Goal: Task Accomplishment & Management: Manage account settings

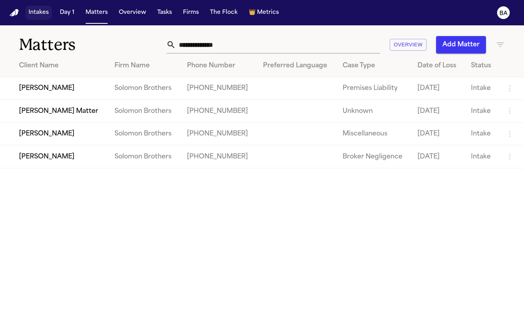
click at [42, 14] on button "Intakes" at bounding box center [38, 13] width 27 height 14
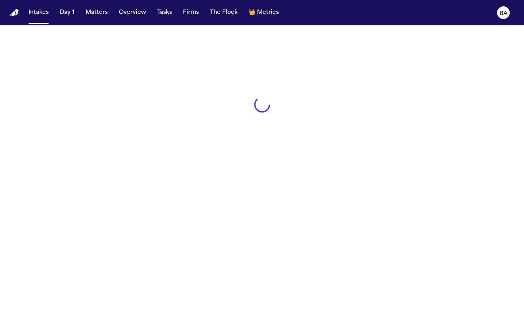
click at [102, 16] on button "Matters" at bounding box center [96, 13] width 29 height 14
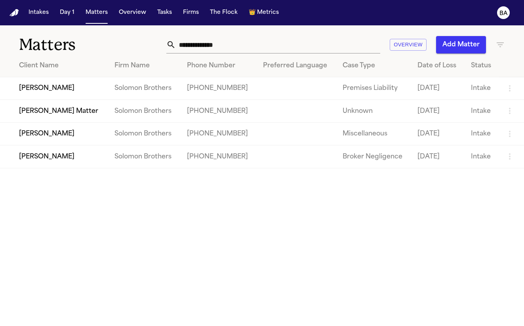
click at [51, 88] on td "Julie Dickson" at bounding box center [54, 88] width 108 height 23
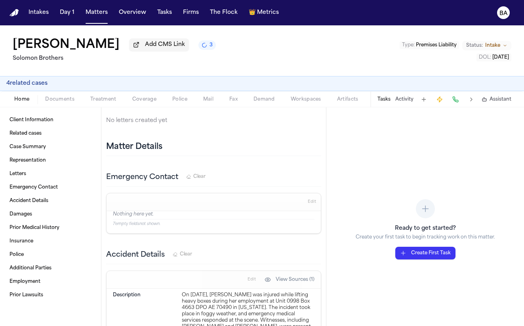
scroll to position [246, 0]
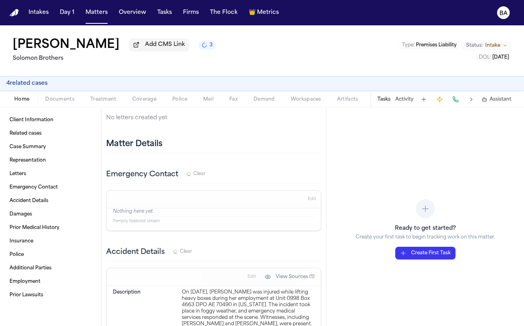
click at [44, 86] on button "4 related case s" at bounding box center [26, 84] width 41 height 8
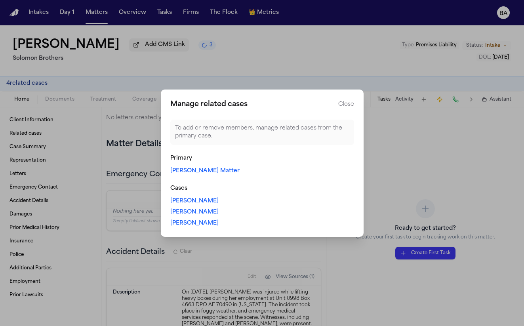
click at [209, 167] on link "Thomas Dickson Matter" at bounding box center [204, 171] width 69 height 8
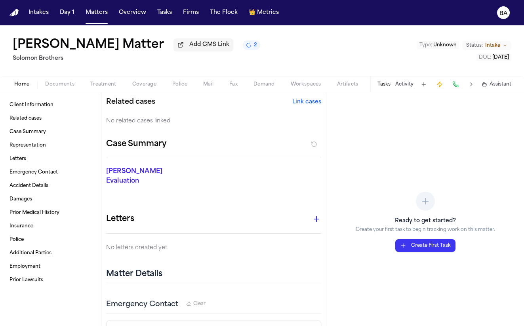
scroll to position [167, 0]
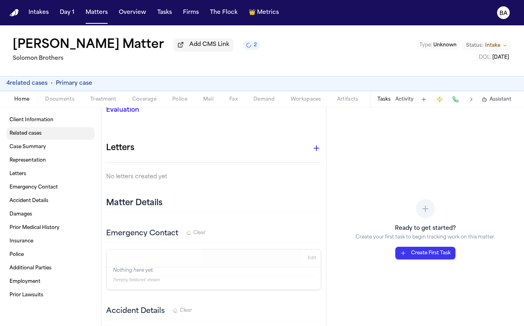
click at [55, 137] on link "Related cases" at bounding box center [50, 133] width 88 height 13
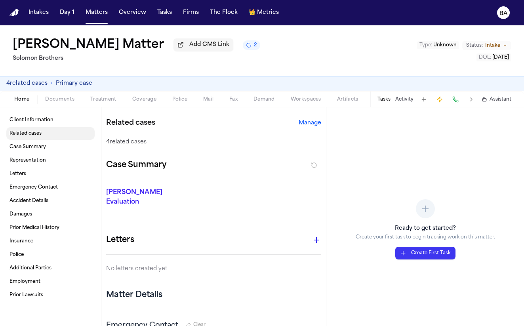
scroll to position [94, 0]
click at [311, 125] on button "Manage" at bounding box center [310, 124] width 23 height 8
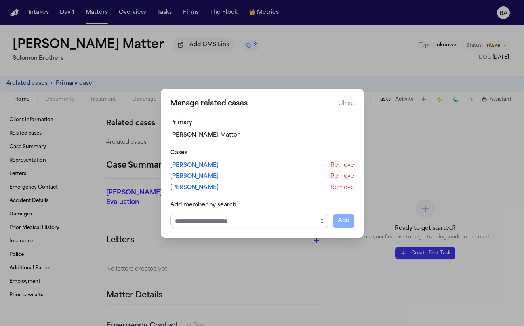
click at [204, 224] on input "Select case to add" at bounding box center [249, 221] width 158 height 14
click at [322, 220] on icon "button" at bounding box center [322, 221] width 6 height 6
click at [302, 199] on div "Primary Thomas Dickson Matter Cases Victoria Dickson Remove Madison Dickson Rem…" at bounding box center [262, 173] width 184 height 109
click at [340, 176] on button "Remove" at bounding box center [342, 177] width 23 height 8
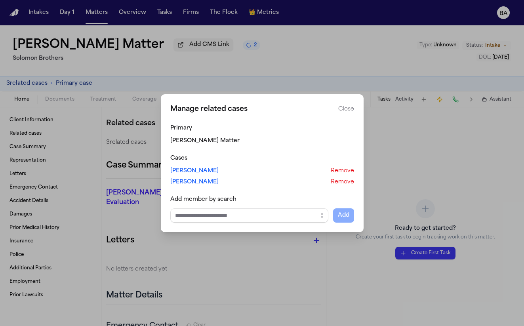
click at [278, 59] on button "Close manage related cases" at bounding box center [262, 163] width 524 height 326
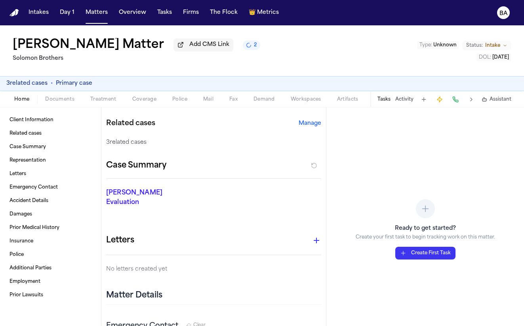
click at [302, 125] on button "Manage" at bounding box center [310, 124] width 23 height 8
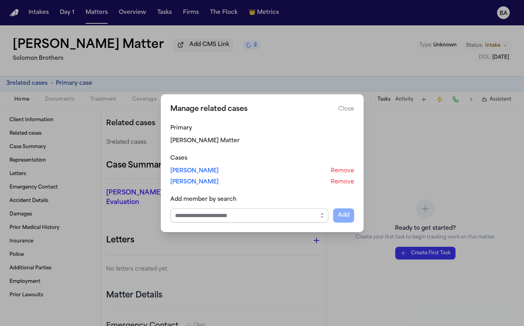
click at [266, 220] on input "Select case to add" at bounding box center [249, 215] width 158 height 14
click at [325, 211] on button "button" at bounding box center [322, 215] width 13 height 14
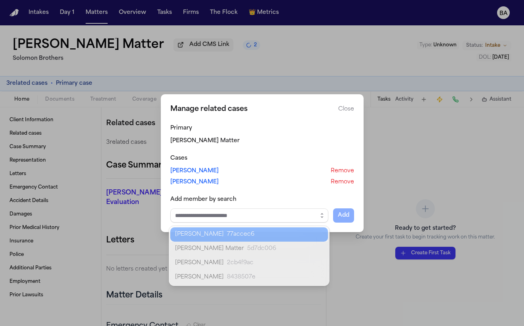
click at [83, 221] on div "Manage related cases Close Primary Thomas Dickson Matter Cases Victoria Dickson…" at bounding box center [262, 163] width 524 height 326
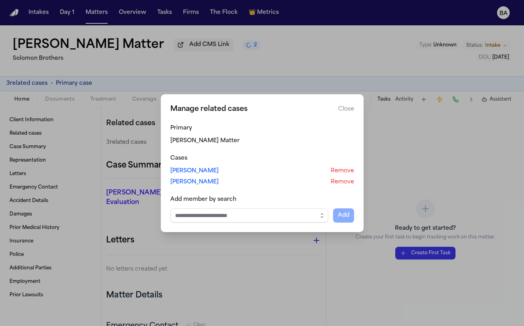
click at [99, 183] on button "Close manage related cases" at bounding box center [262, 163] width 524 height 326
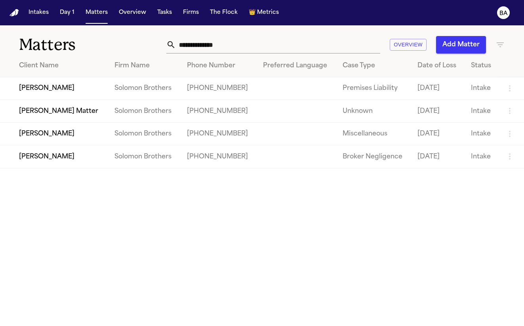
click at [49, 141] on td "Victoria Dickson" at bounding box center [54, 133] width 108 height 23
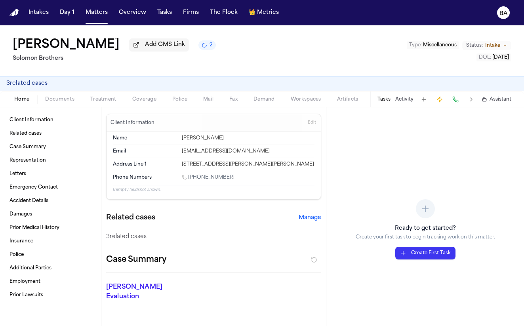
click at [37, 85] on button "3 related case s" at bounding box center [26, 84] width 41 height 8
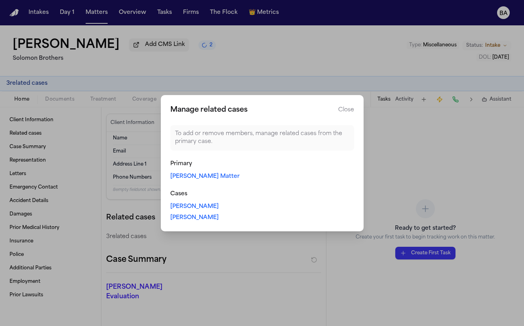
click at [204, 177] on link "[PERSON_NAME] Matter" at bounding box center [204, 177] width 69 height 8
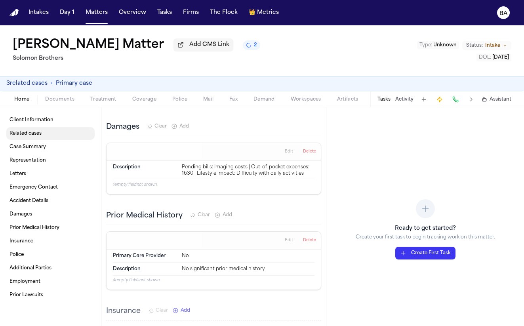
click at [40, 137] on span "Related cases" at bounding box center [26, 133] width 32 height 6
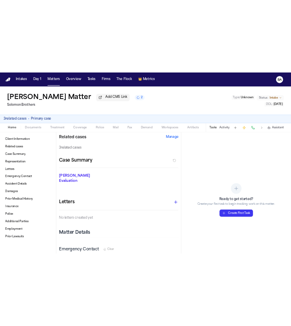
scroll to position [94, 0]
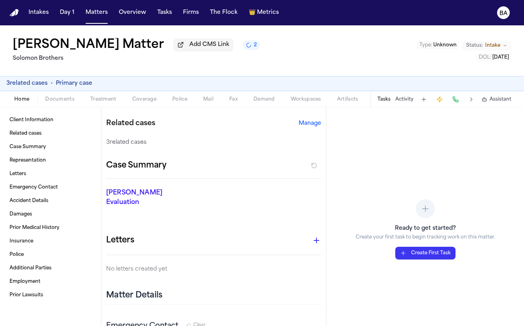
click at [301, 125] on button "Manage" at bounding box center [310, 124] width 23 height 8
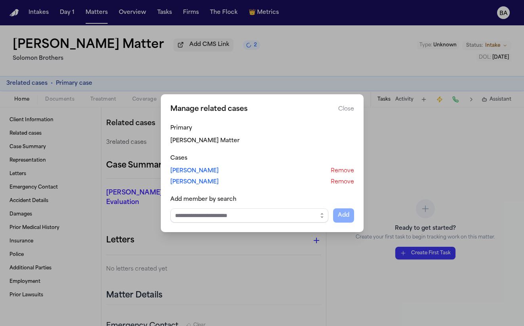
click at [296, 217] on input "Select case to add" at bounding box center [249, 215] width 158 height 14
click at [316, 216] on button "button" at bounding box center [322, 215] width 13 height 14
click at [338, 181] on div "Primary Thomas Dickson Matter Cases Victoria Dickson Remove Julie Dickson Remov…" at bounding box center [262, 173] width 184 height 98
click at [339, 181] on button "Remove" at bounding box center [342, 182] width 23 height 8
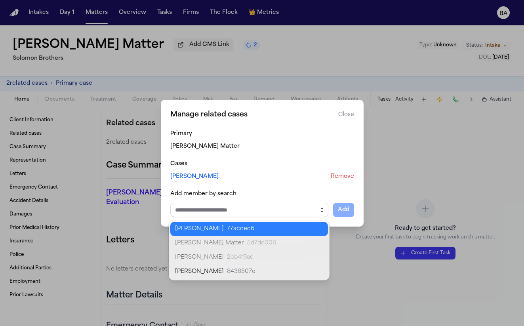
click at [321, 210] on icon "button" at bounding box center [322, 210] width 6 height 6
click at [303, 223] on body "**********" at bounding box center [262, 163] width 524 height 326
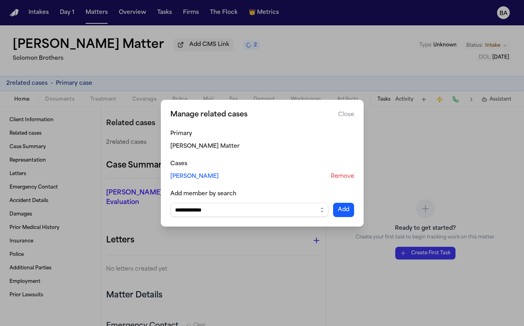
click at [343, 206] on button "Add" at bounding box center [343, 210] width 21 height 14
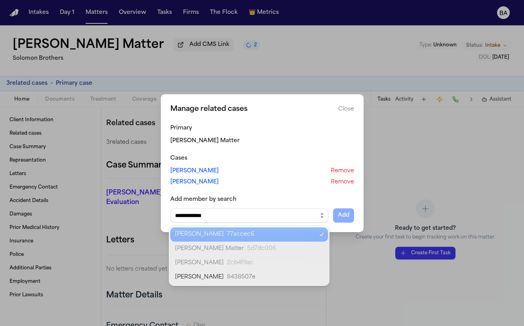
click at [317, 212] on button "button" at bounding box center [322, 215] width 13 height 14
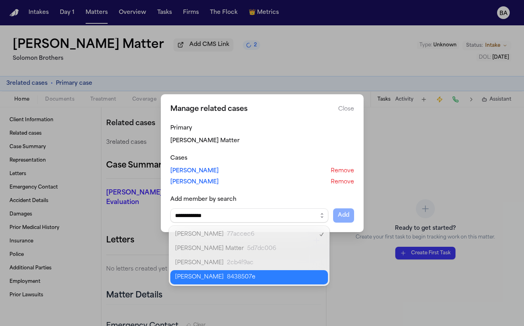
type input "**********"
click at [296, 277] on body "**********" at bounding box center [262, 163] width 524 height 326
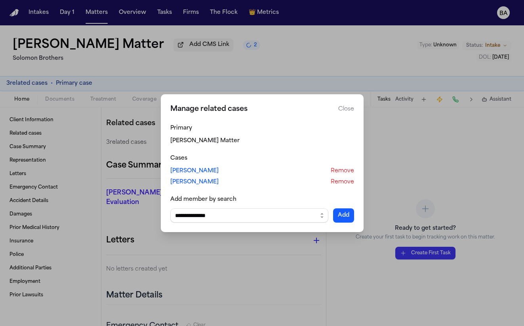
click at [338, 217] on button "Add" at bounding box center [343, 215] width 21 height 14
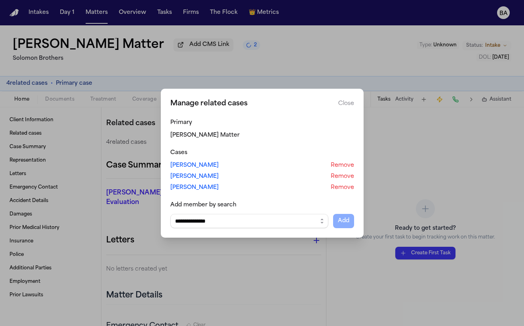
click at [348, 100] on button "Close" at bounding box center [346, 104] width 16 height 8
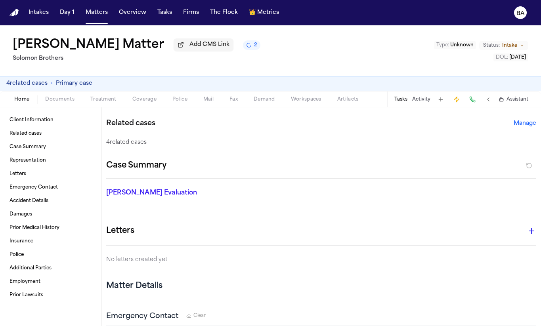
click at [19, 87] on button "4 related case s" at bounding box center [26, 84] width 41 height 8
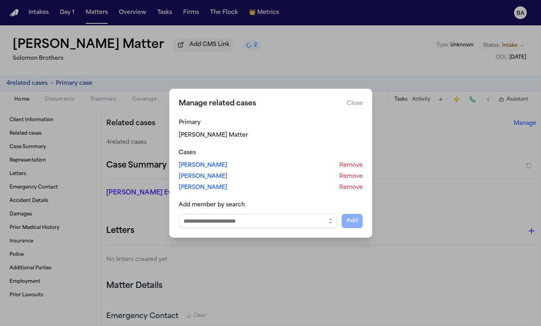
click at [349, 192] on div "Primary Thomas Dickson Matter Cases Victoria Dickson Remove Julie Dickson Remov…" at bounding box center [271, 173] width 184 height 109
click at [349, 184] on button "Remove" at bounding box center [350, 188] width 23 height 8
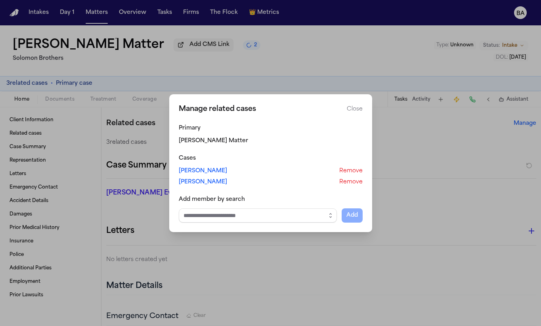
click at [349, 181] on button "Remove" at bounding box center [350, 182] width 23 height 8
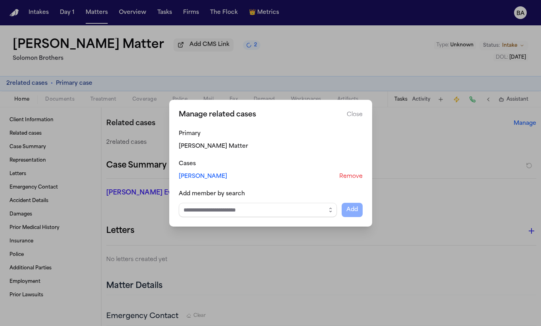
click at [349, 177] on button "Remove" at bounding box center [350, 177] width 23 height 8
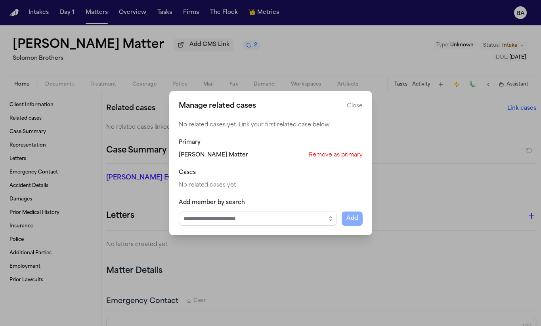
click at [339, 156] on button "Remove as primary" at bounding box center [336, 155] width 54 height 8
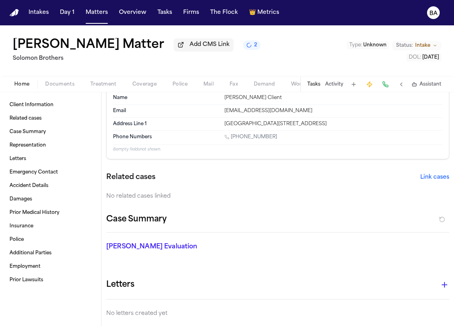
scroll to position [0, 0]
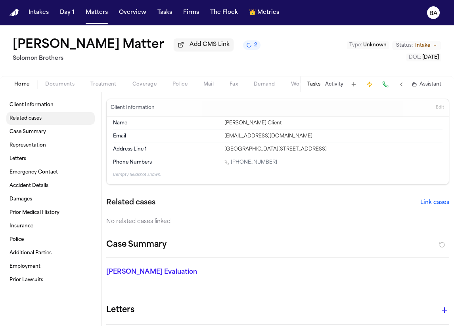
click at [65, 122] on link "Related cases" at bounding box center [50, 118] width 88 height 13
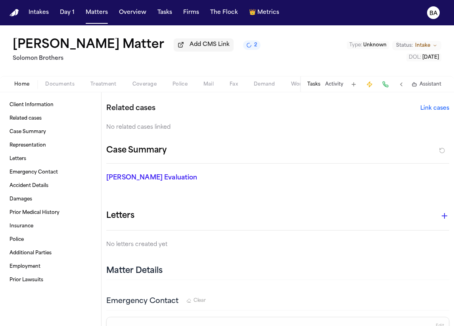
scroll to position [94, 0]
click at [435, 111] on button "Link cases" at bounding box center [434, 109] width 29 height 8
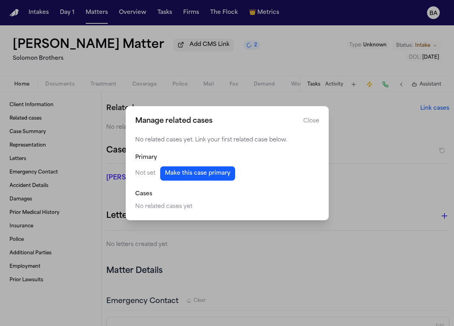
click at [185, 175] on button "Make this case primary" at bounding box center [197, 173] width 75 height 14
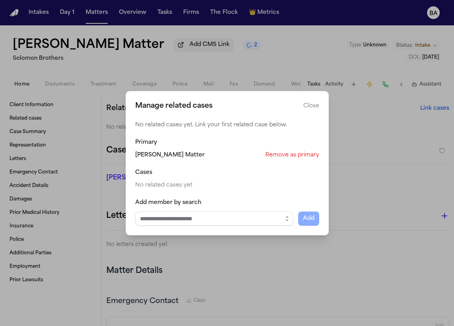
click at [234, 212] on input "Select case to add" at bounding box center [214, 219] width 158 height 14
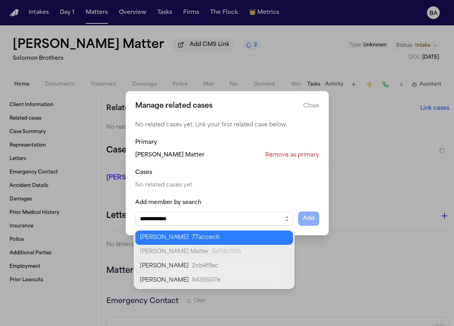
click at [181, 237] on body "**********" at bounding box center [227, 163] width 454 height 326
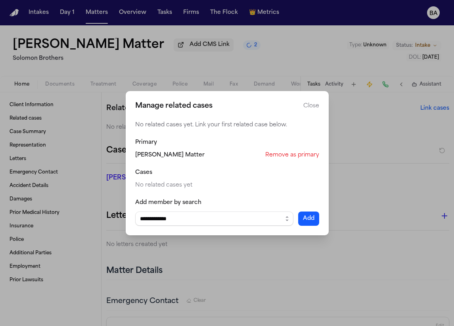
click at [309, 218] on button "Add" at bounding box center [308, 219] width 21 height 14
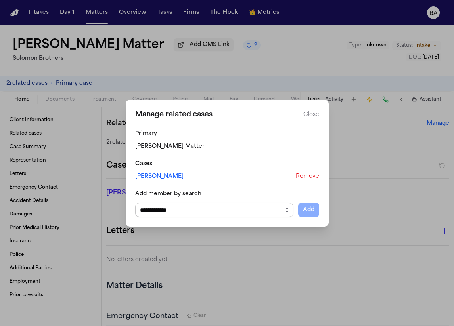
click at [284, 210] on icon "button" at bounding box center [287, 210] width 6 height 6
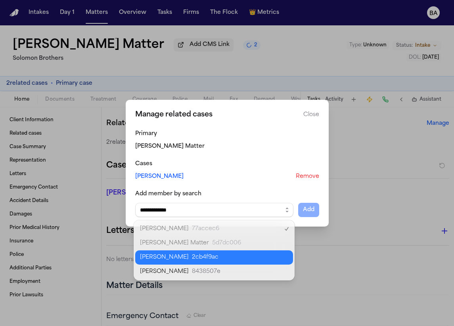
type input "**********"
click at [246, 259] on body "**********" at bounding box center [227, 163] width 454 height 326
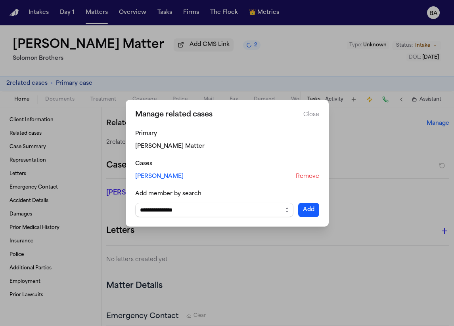
click at [310, 212] on button "Add" at bounding box center [308, 210] width 21 height 14
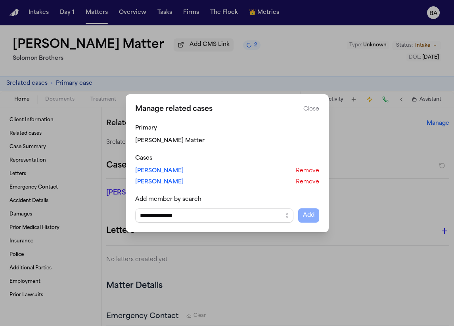
click at [149, 170] on link "[PERSON_NAME]" at bounding box center [159, 171] width 48 height 8
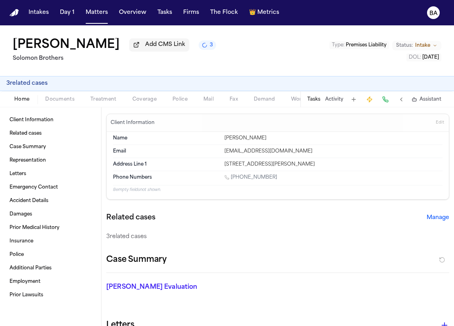
click at [61, 102] on span "Documents" at bounding box center [59, 99] width 29 height 6
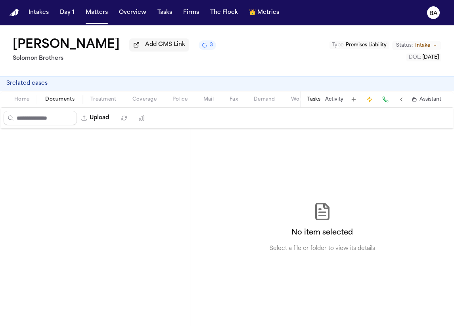
click at [99, 100] on span "Treatment" at bounding box center [103, 99] width 26 height 6
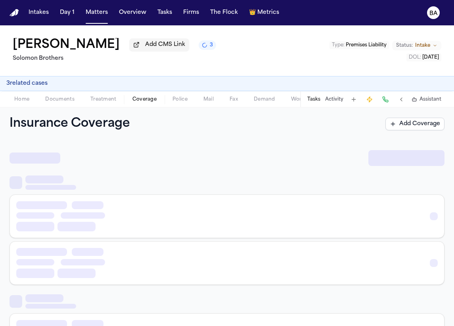
click at [141, 103] on span "Coverage" at bounding box center [144, 99] width 24 height 6
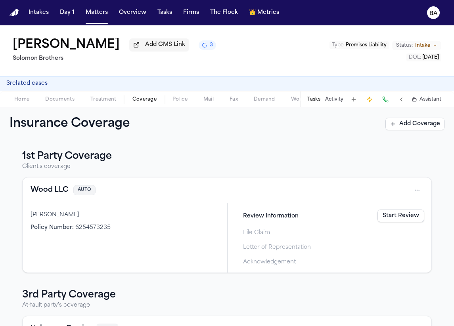
click at [181, 103] on span "Police" at bounding box center [179, 99] width 15 height 6
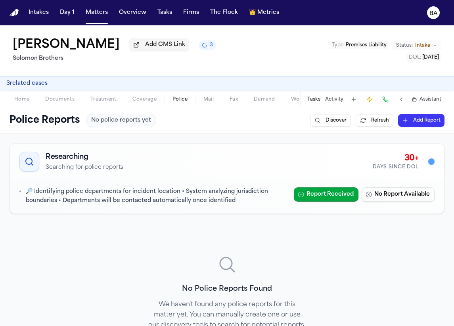
click at [71, 100] on span "Documents" at bounding box center [59, 99] width 29 height 6
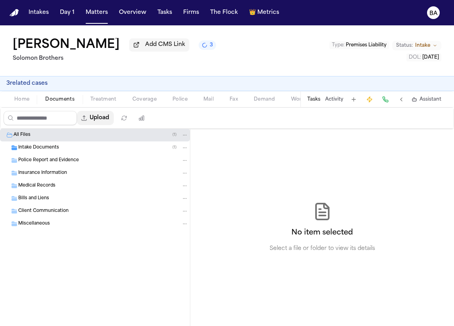
click at [110, 121] on button "Upload" at bounding box center [95, 118] width 37 height 14
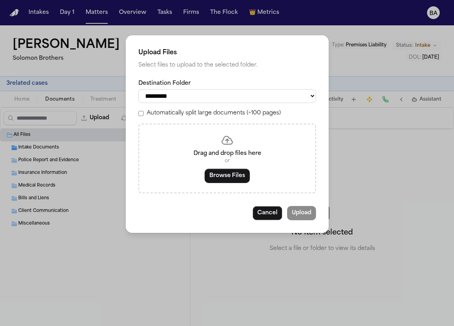
click at [207, 171] on div "Drag and drop files here or Browse Files" at bounding box center [226, 159] width 177 height 70
click at [217, 181] on button "Browse Files" at bounding box center [226, 176] width 45 height 14
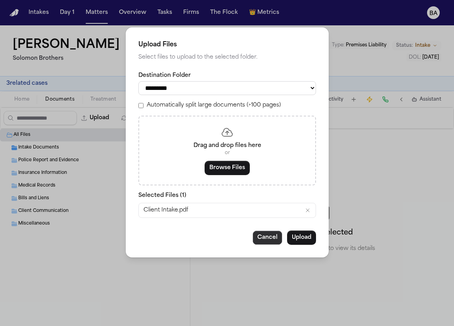
click at [267, 242] on button "Cancel" at bounding box center [267, 238] width 30 height 14
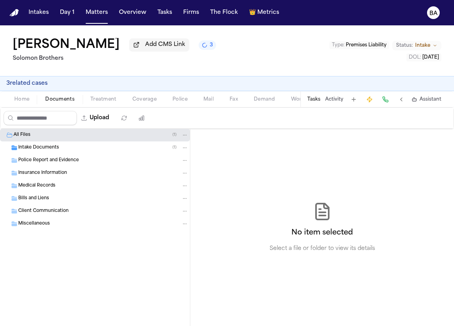
click at [21, 97] on span "Home" at bounding box center [21, 99] width 15 height 6
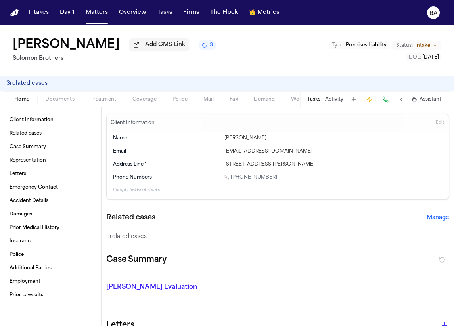
click at [22, 88] on button "3 related case s" at bounding box center [26, 84] width 41 height 8
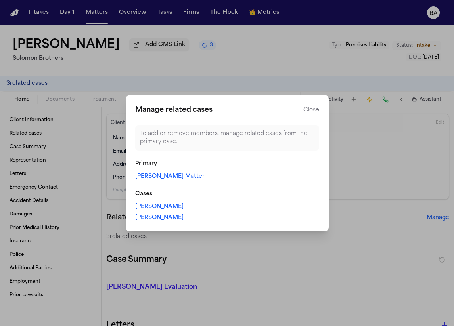
click at [307, 111] on button "Close" at bounding box center [311, 110] width 16 height 8
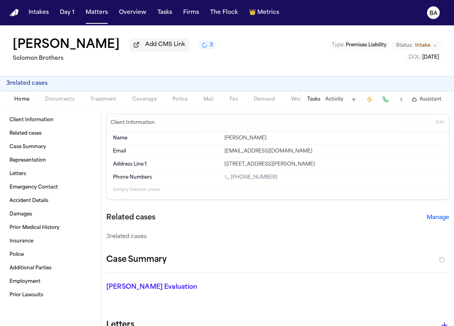
click at [441, 220] on button "Manage" at bounding box center [437, 218] width 23 height 8
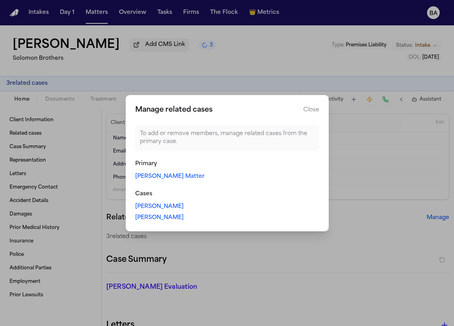
click at [146, 166] on div "Primary" at bounding box center [227, 164] width 184 height 8
click at [143, 197] on div "Cases" at bounding box center [227, 194] width 184 height 8
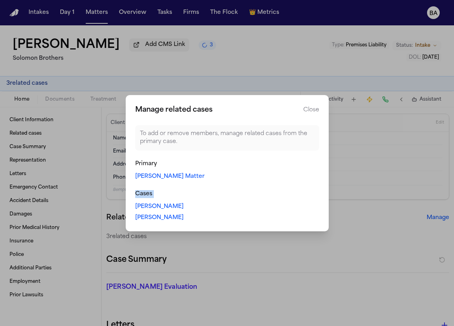
click at [143, 197] on div "Cases" at bounding box center [227, 194] width 184 height 8
click at [84, 151] on button "Close manage related cases" at bounding box center [227, 163] width 454 height 326
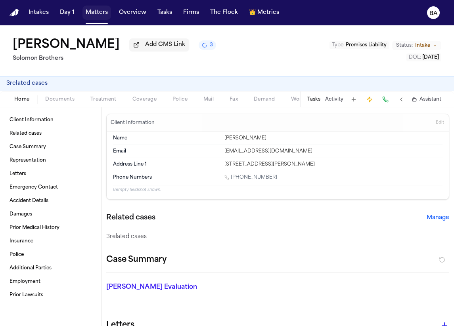
click at [94, 18] on button "Matters" at bounding box center [96, 13] width 29 height 14
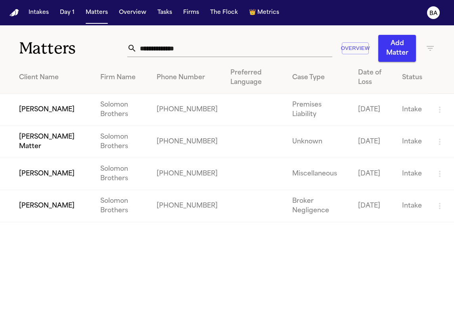
click at [50, 145] on td "[PERSON_NAME] Matter" at bounding box center [47, 142] width 94 height 32
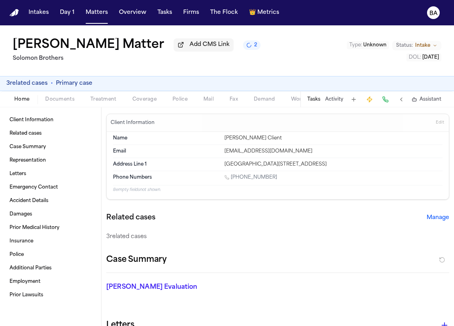
click at [70, 86] on span "Primary case" at bounding box center [74, 84] width 36 height 8
click at [71, 102] on span "Documents" at bounding box center [59, 99] width 29 height 6
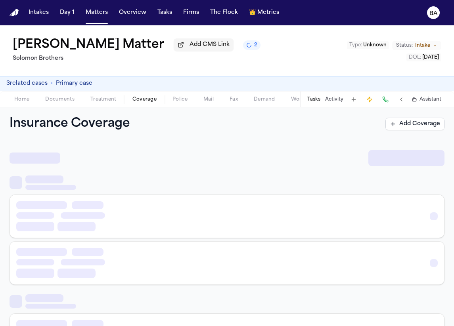
click at [138, 103] on span "Coverage" at bounding box center [144, 99] width 24 height 6
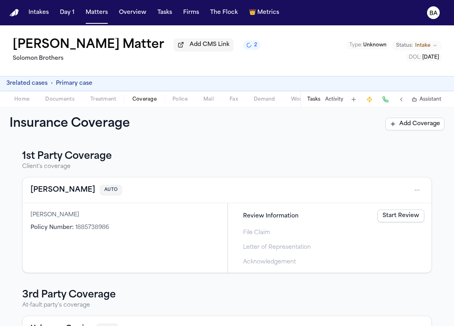
click at [402, 217] on link "Start Review" at bounding box center [400, 216] width 47 height 13
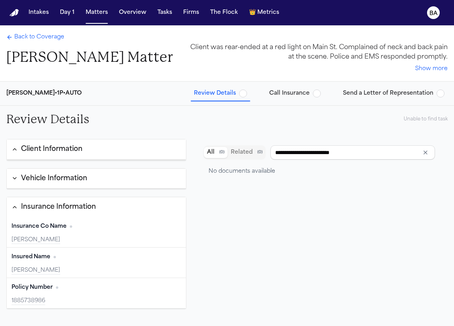
click at [348, 98] on button "Send a Letter of Representation" at bounding box center [393, 93] width 108 height 14
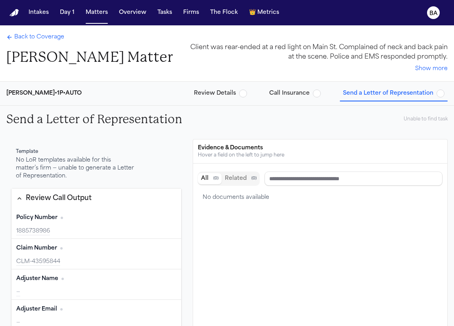
type input "**********"
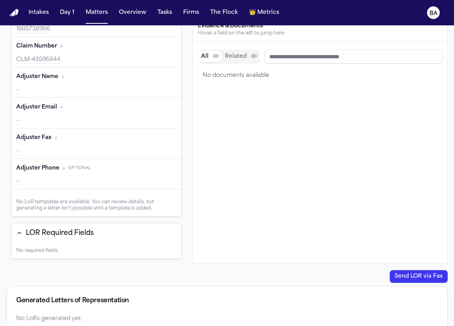
scroll to position [135, 0]
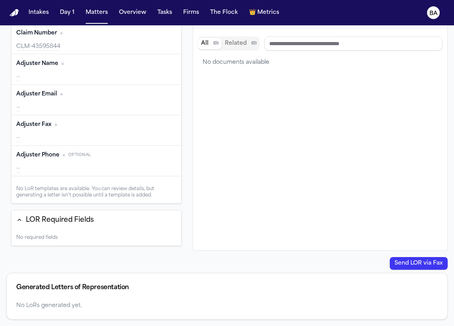
click at [186, 222] on div "Template No LoR templates available for this matter’s firm — unable to generate…" at bounding box center [96, 127] width 180 height 247
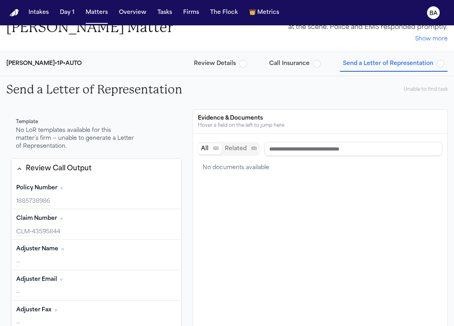
scroll to position [0, 0]
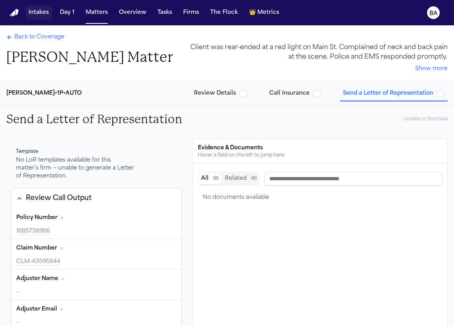
click at [38, 11] on button "Intakes" at bounding box center [38, 13] width 27 height 14
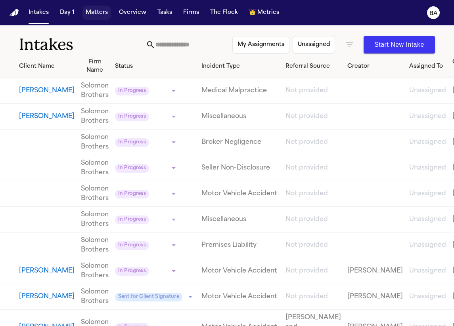
click at [95, 17] on button "Matters" at bounding box center [96, 13] width 29 height 14
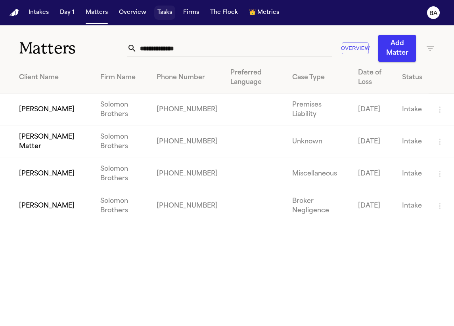
click at [163, 12] on button "Tasks" at bounding box center [164, 13] width 21 height 14
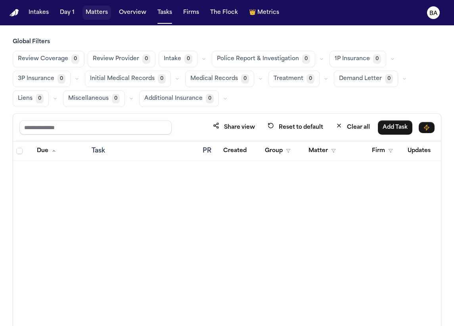
click at [103, 16] on button "Matters" at bounding box center [96, 13] width 29 height 14
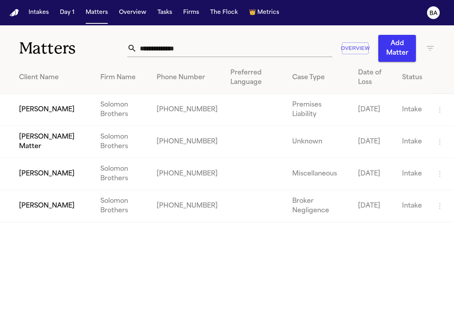
click at [164, 5] on nav "Intakes Day 1 Matters Overview Tasks Firms The Flock 👑 Metrics BA" at bounding box center [227, 12] width 454 height 25
click at [164, 8] on button "Tasks" at bounding box center [164, 13] width 21 height 14
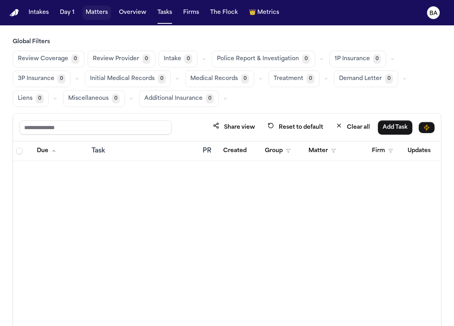
click at [93, 12] on button "Matters" at bounding box center [96, 13] width 29 height 14
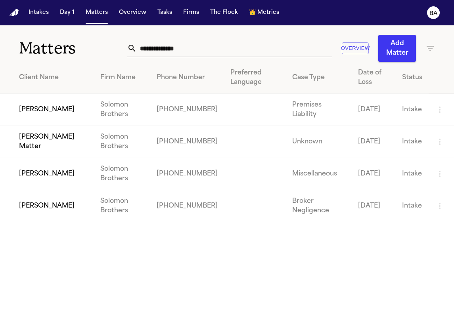
click at [59, 113] on td "[PERSON_NAME]" at bounding box center [47, 110] width 94 height 32
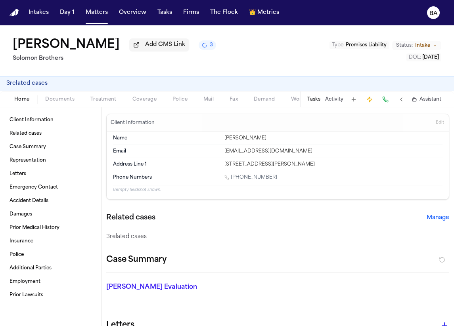
click at [436, 221] on button "Manage" at bounding box center [437, 218] width 23 height 8
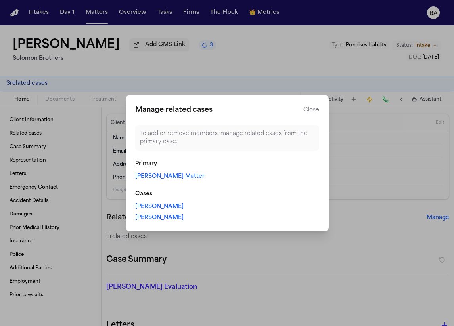
click at [303, 109] on button "Close" at bounding box center [311, 110] width 16 height 8
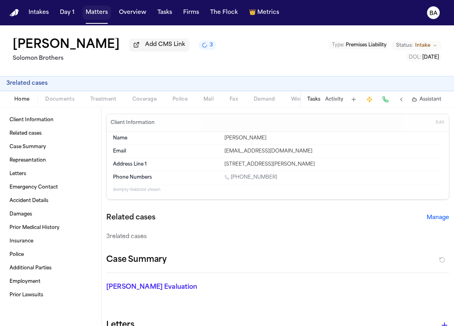
click at [90, 12] on button "Matters" at bounding box center [96, 13] width 29 height 14
